Goal: Task Accomplishment & Management: Manage account settings

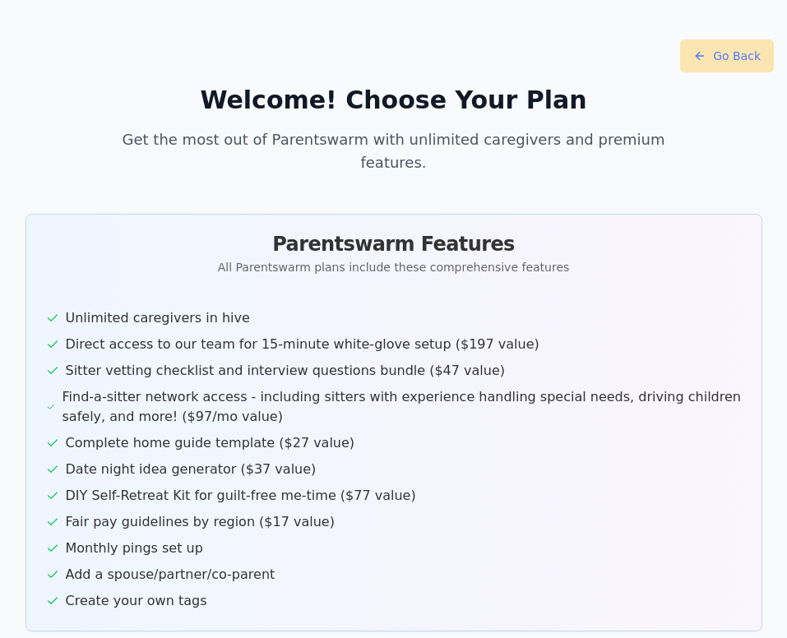
click at [728, 56] on button "Go Back" at bounding box center [727, 55] width 94 height 33
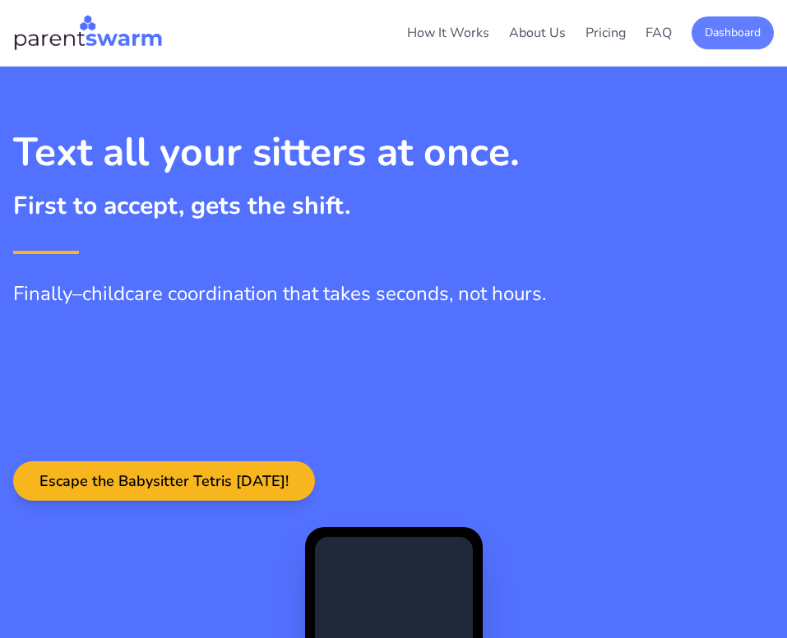
click at [731, 24] on button "Dashboard" at bounding box center [733, 32] width 82 height 33
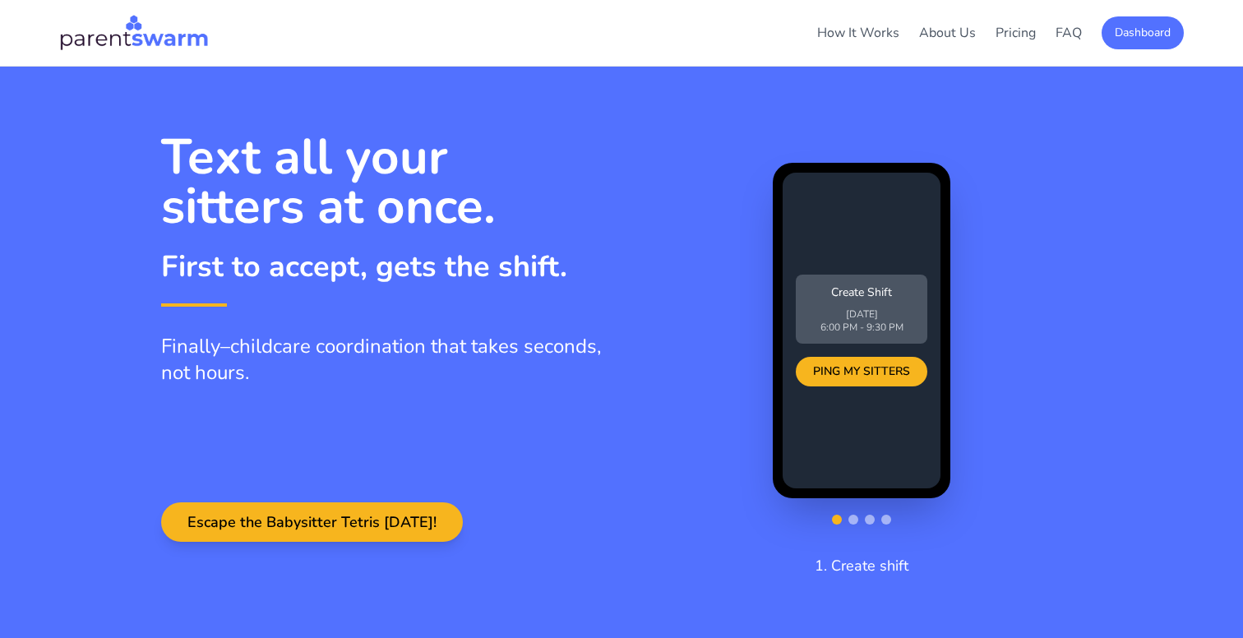
click at [1134, 49] on div "How It Works About Us Pricing FAQ Dashboard How It Works About Pricing FAQ Dash…" at bounding box center [621, 32] width 1151 height 39
click at [1136, 33] on button "Dashboard" at bounding box center [1143, 32] width 82 height 33
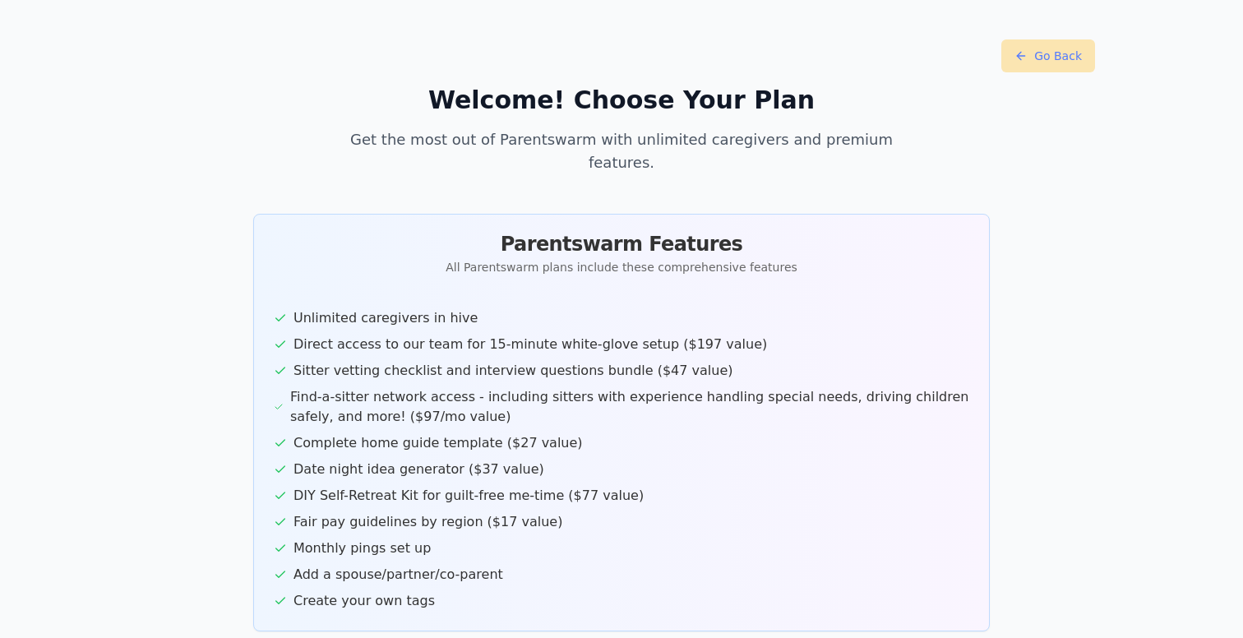
click at [1049, 50] on button "Go Back" at bounding box center [1049, 55] width 94 height 33
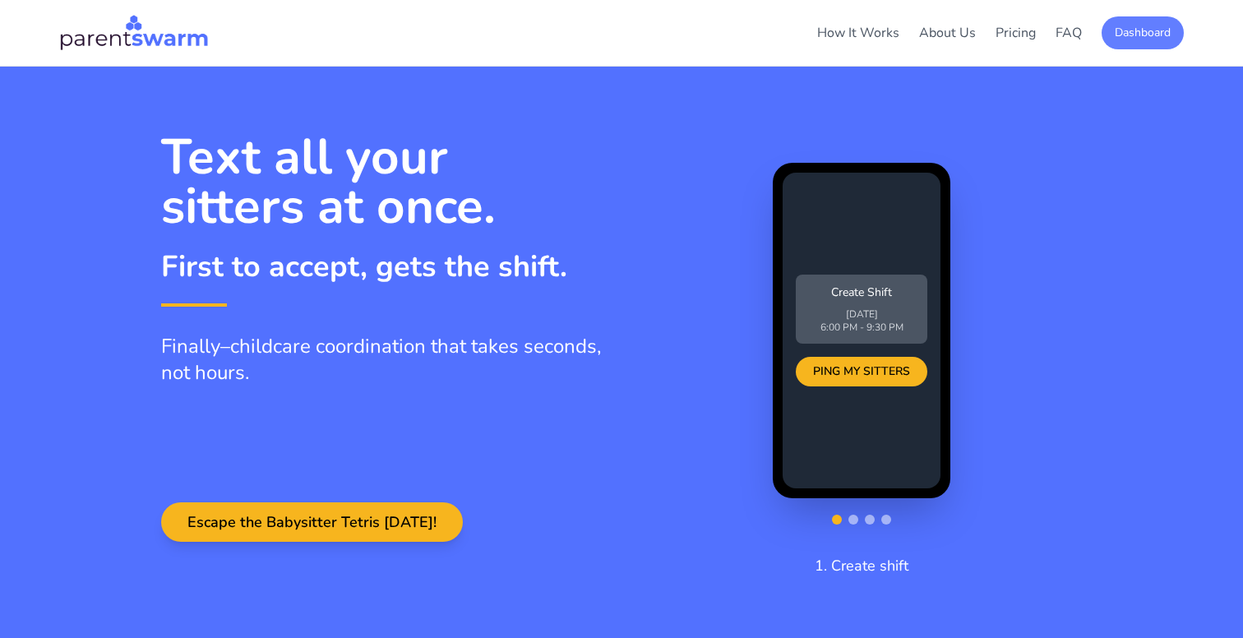
click at [1138, 27] on button "Dashboard" at bounding box center [1143, 32] width 82 height 33
click at [1151, 39] on button "Dashboard" at bounding box center [1143, 32] width 82 height 33
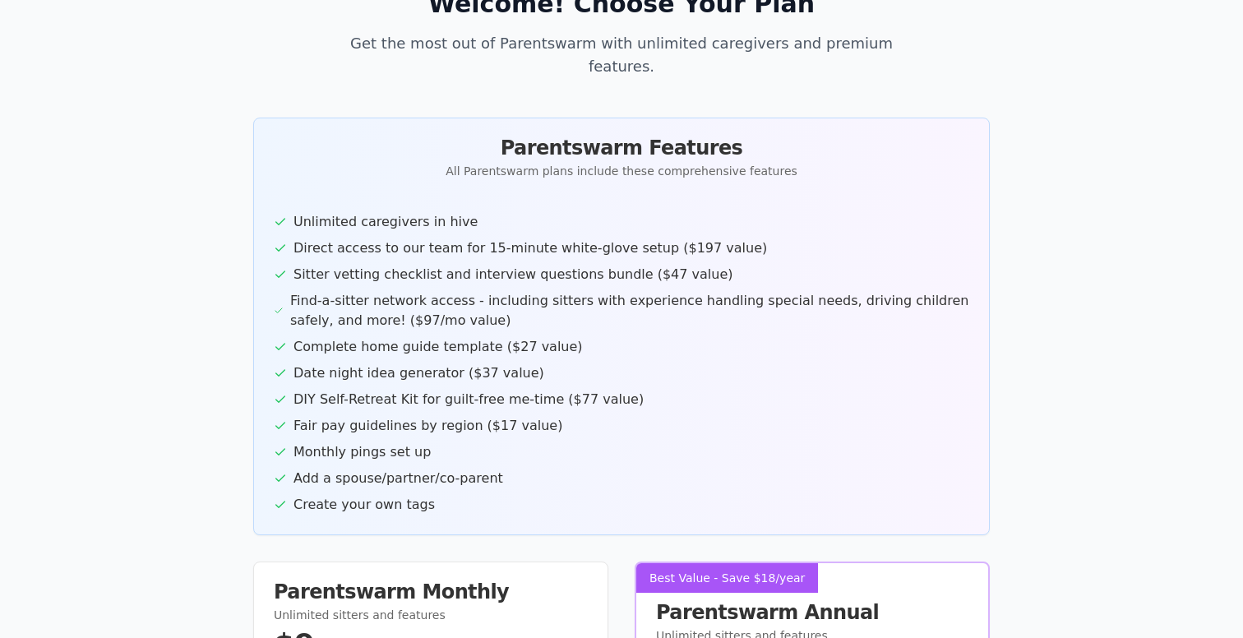
scroll to position [406, 0]
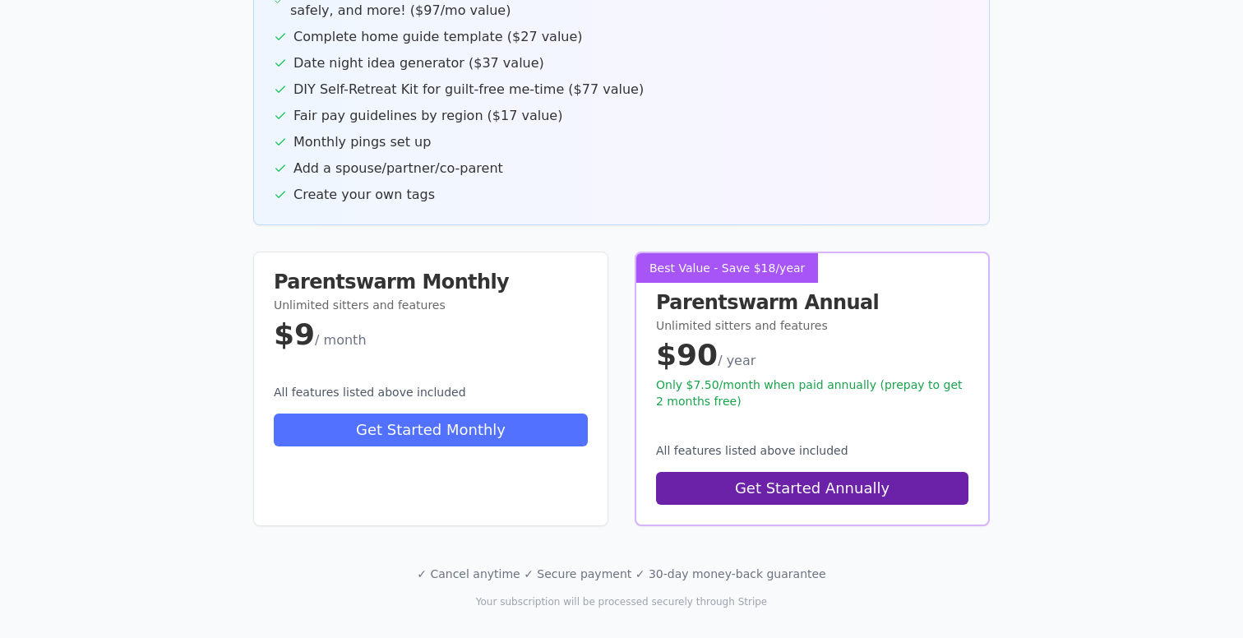
click at [385, 566] on div "✓ Cancel anytime ✓ Secure payment ✓ 30-day money-back guarantee Your subscripti…" at bounding box center [621, 587] width 947 height 43
